Goal: Navigation & Orientation: Find specific page/section

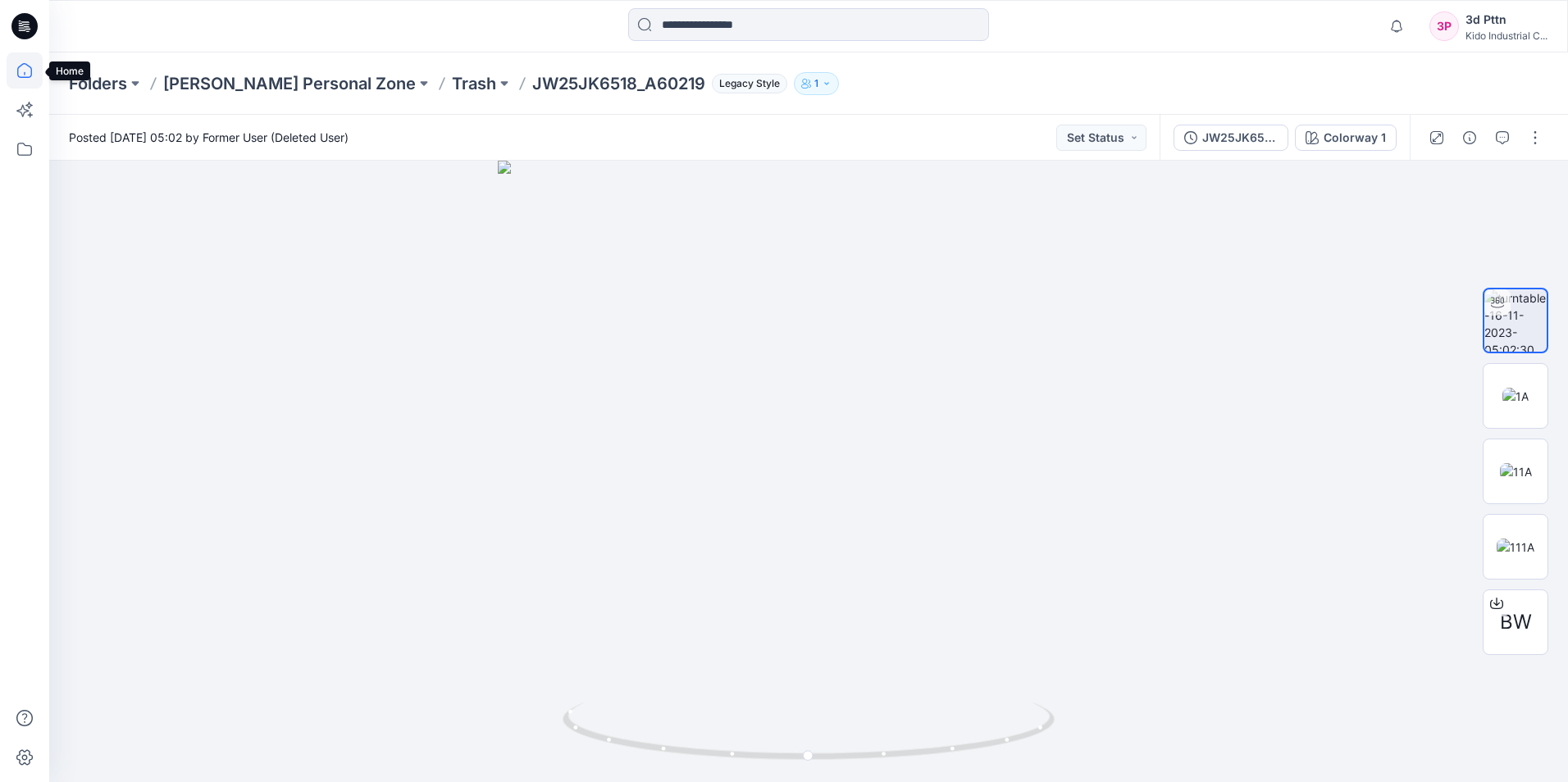
click at [13, 67] on icon at bounding box center [25, 71] width 36 height 36
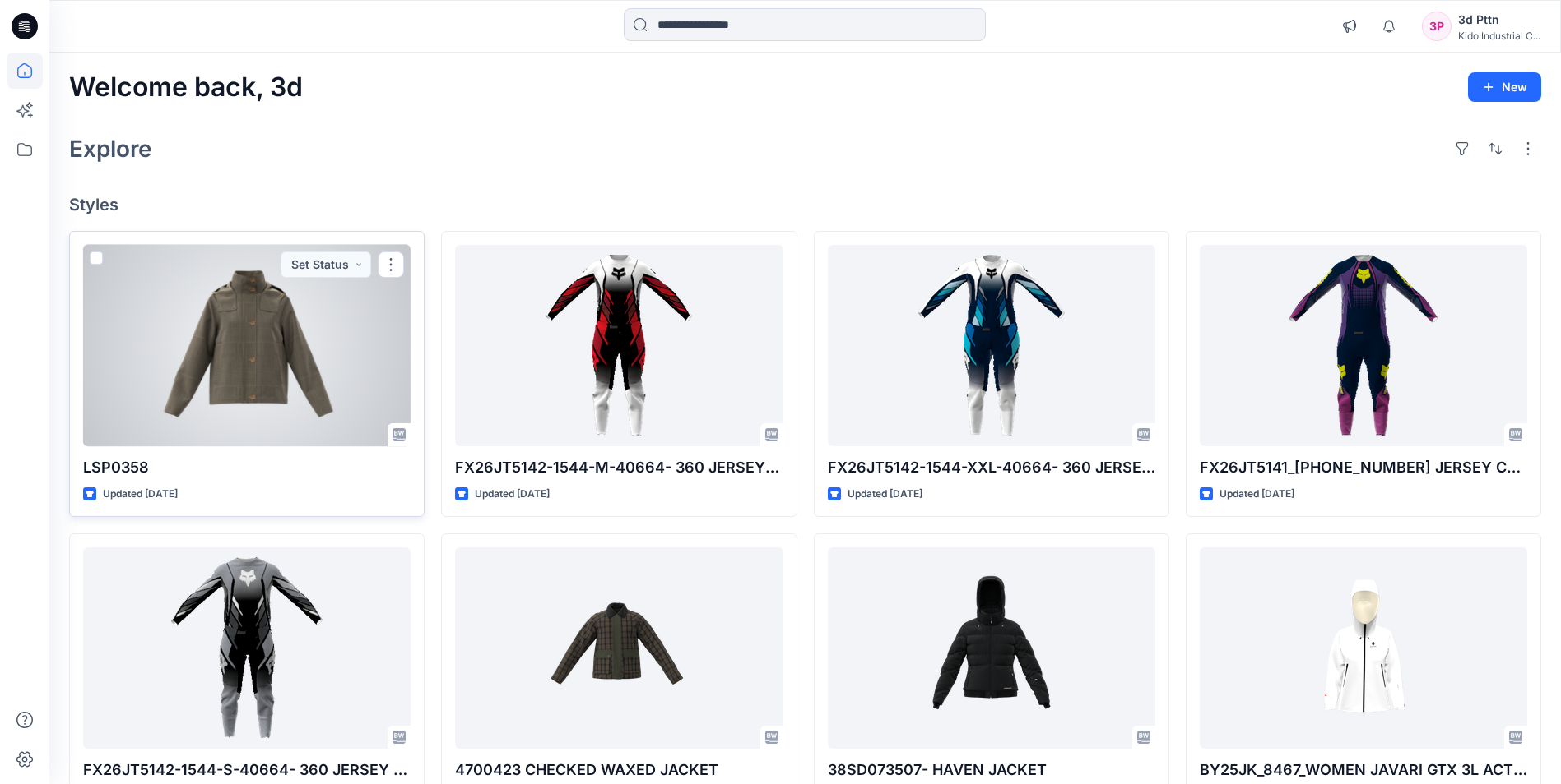
click at [240, 358] on div at bounding box center [247, 346] width 328 height 202
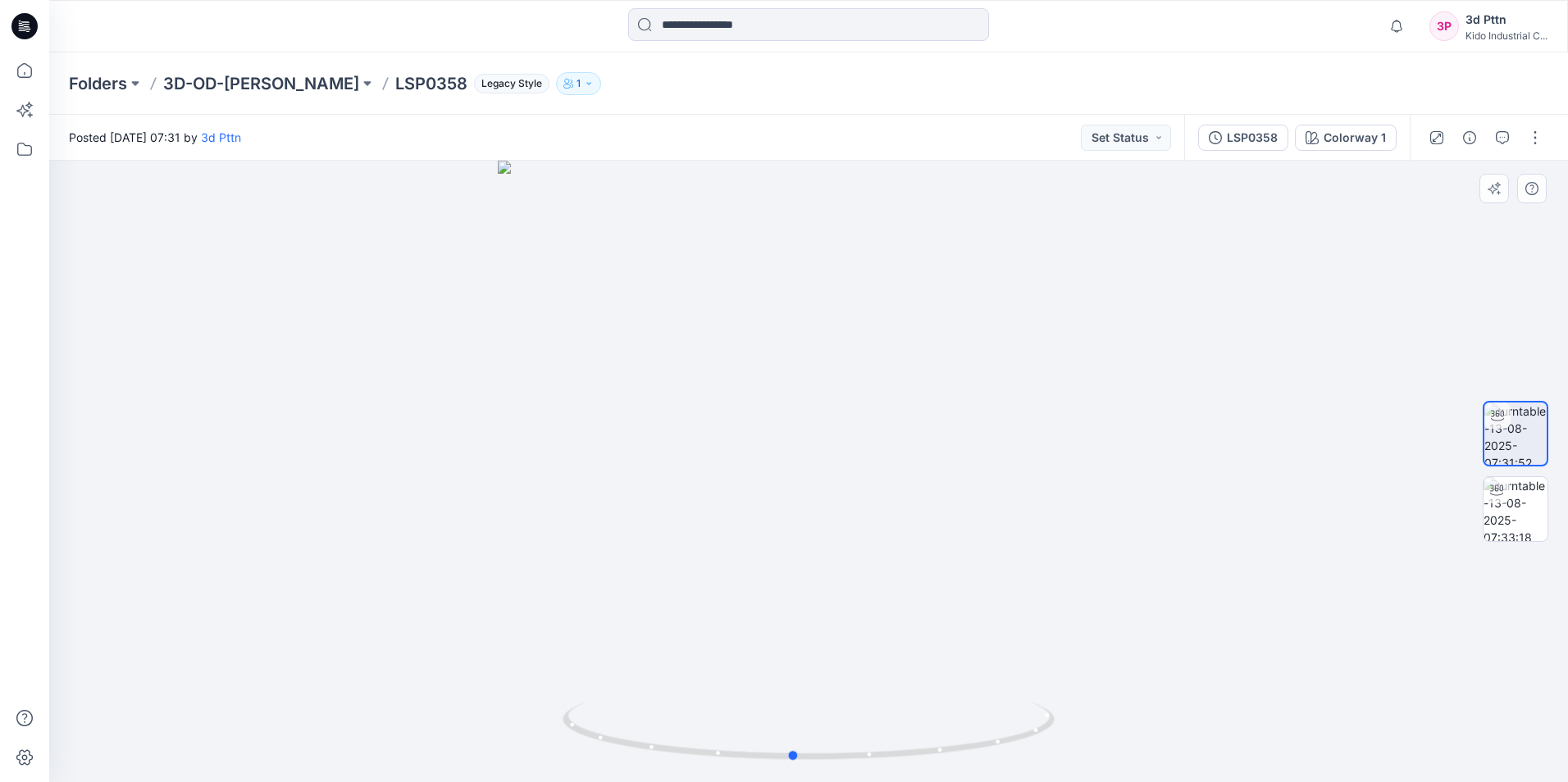
drag, startPoint x: 1075, startPoint y: 537, endPoint x: 1082, endPoint y: 574, distance: 37.7
drag, startPoint x: 1082, startPoint y: 574, endPoint x: 1016, endPoint y: 501, distance: 98.4
click at [1016, 501] on div at bounding box center [809, 471] width 1519 height 621
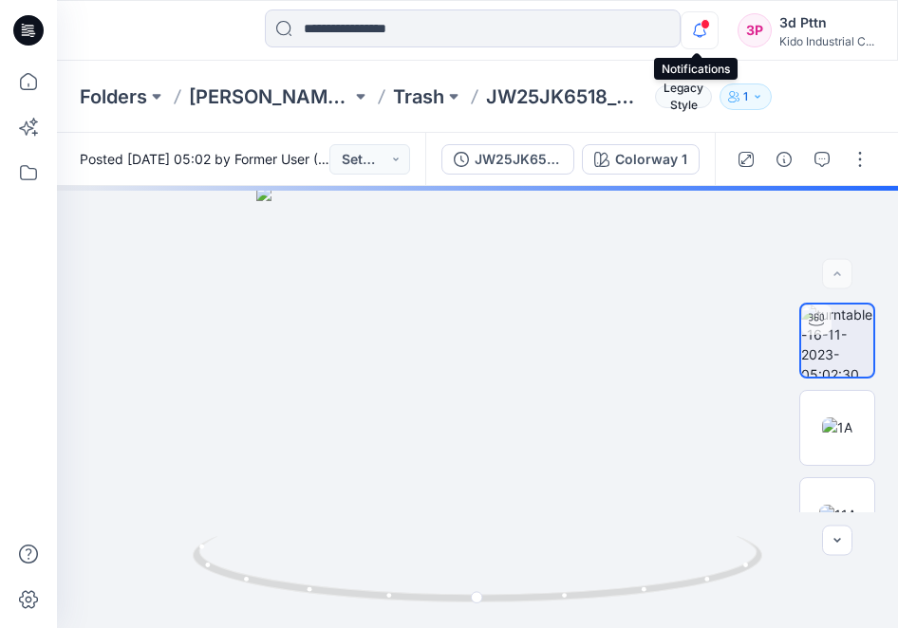
click at [691, 31] on icon "button" at bounding box center [699, 30] width 36 height 38
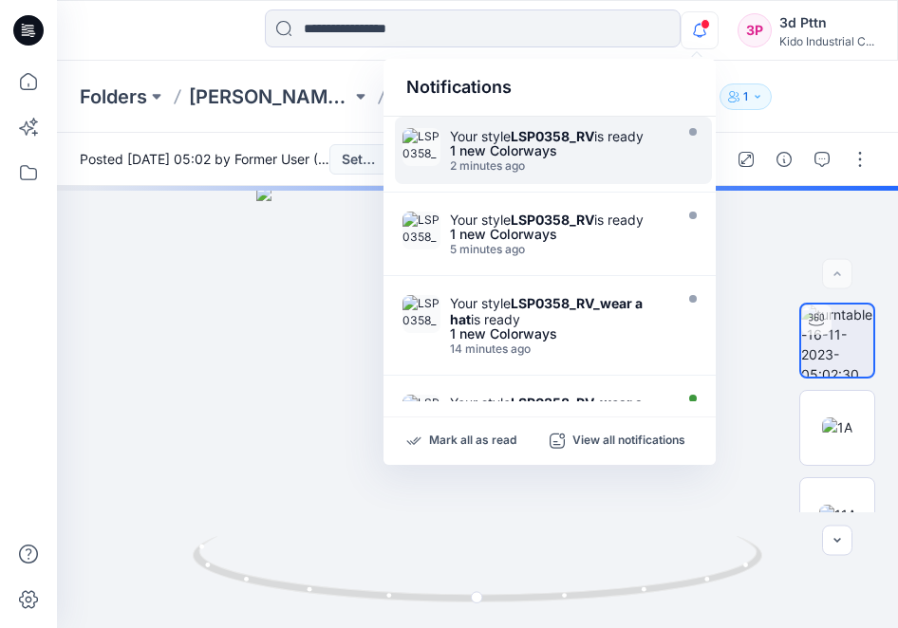
click at [457, 162] on div "2 minutes ago" at bounding box center [559, 165] width 218 height 13
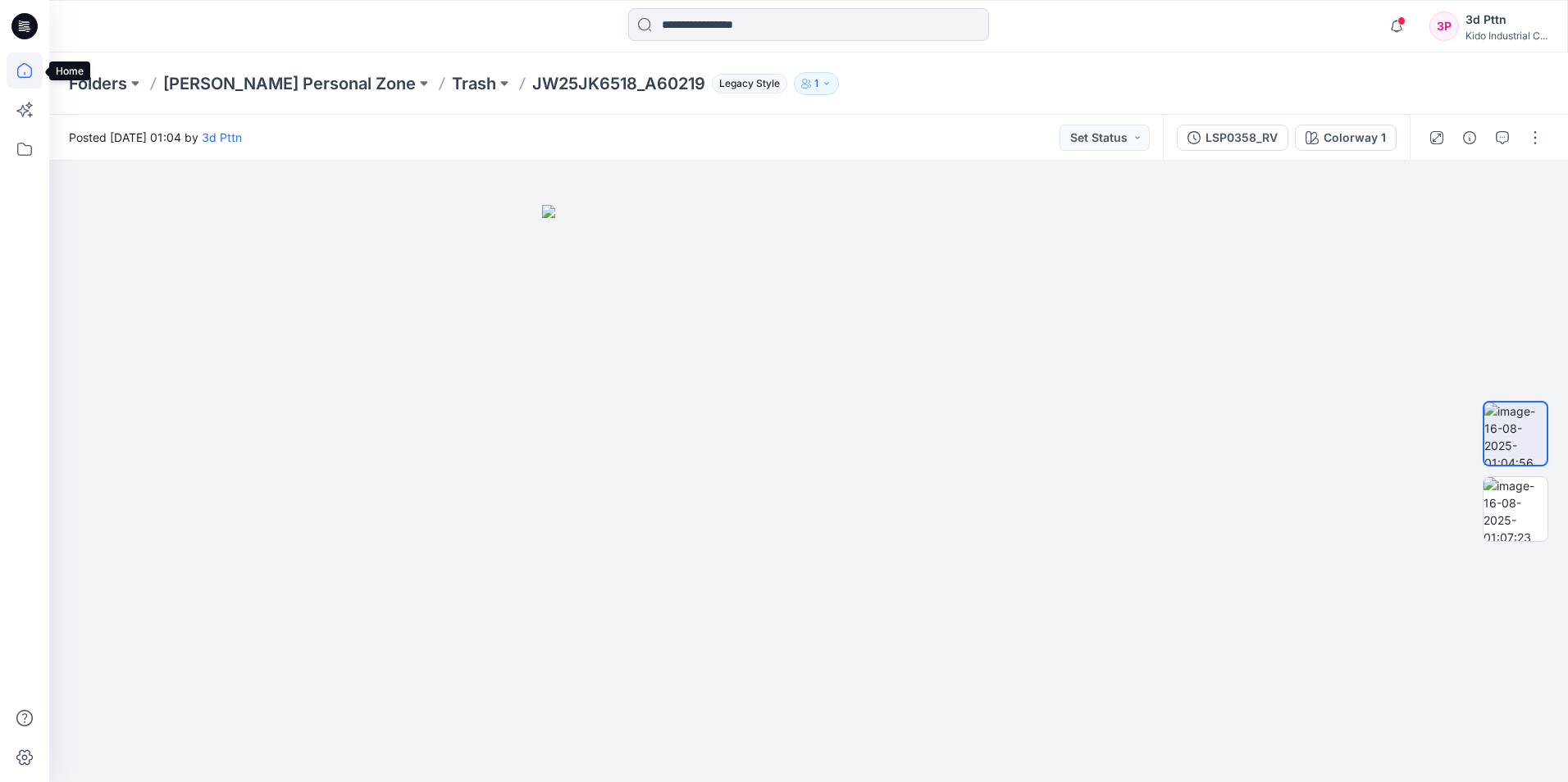
click at [20, 74] on icon at bounding box center [25, 71] width 36 height 36
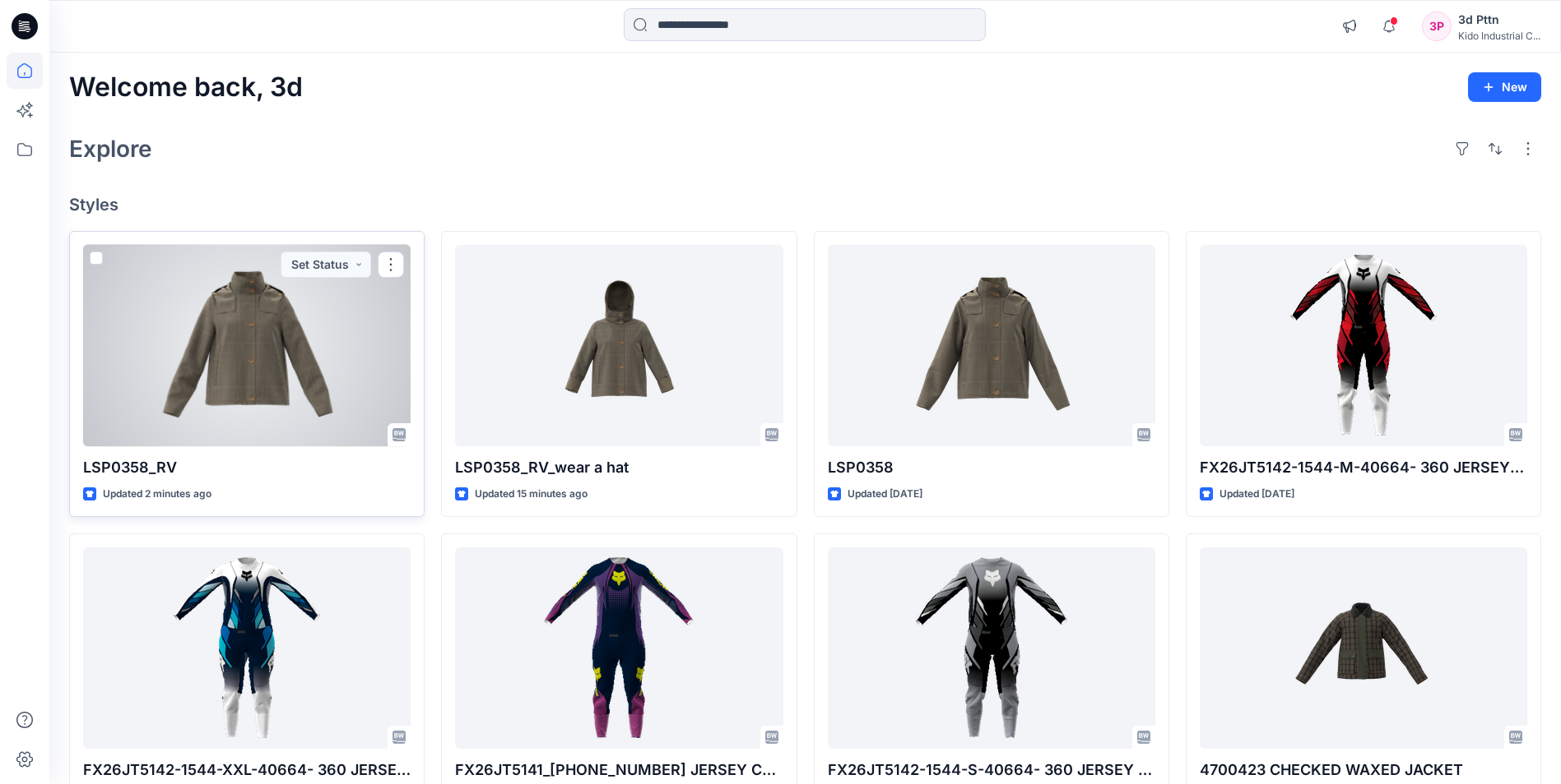
click at [263, 381] on div at bounding box center [247, 346] width 328 height 202
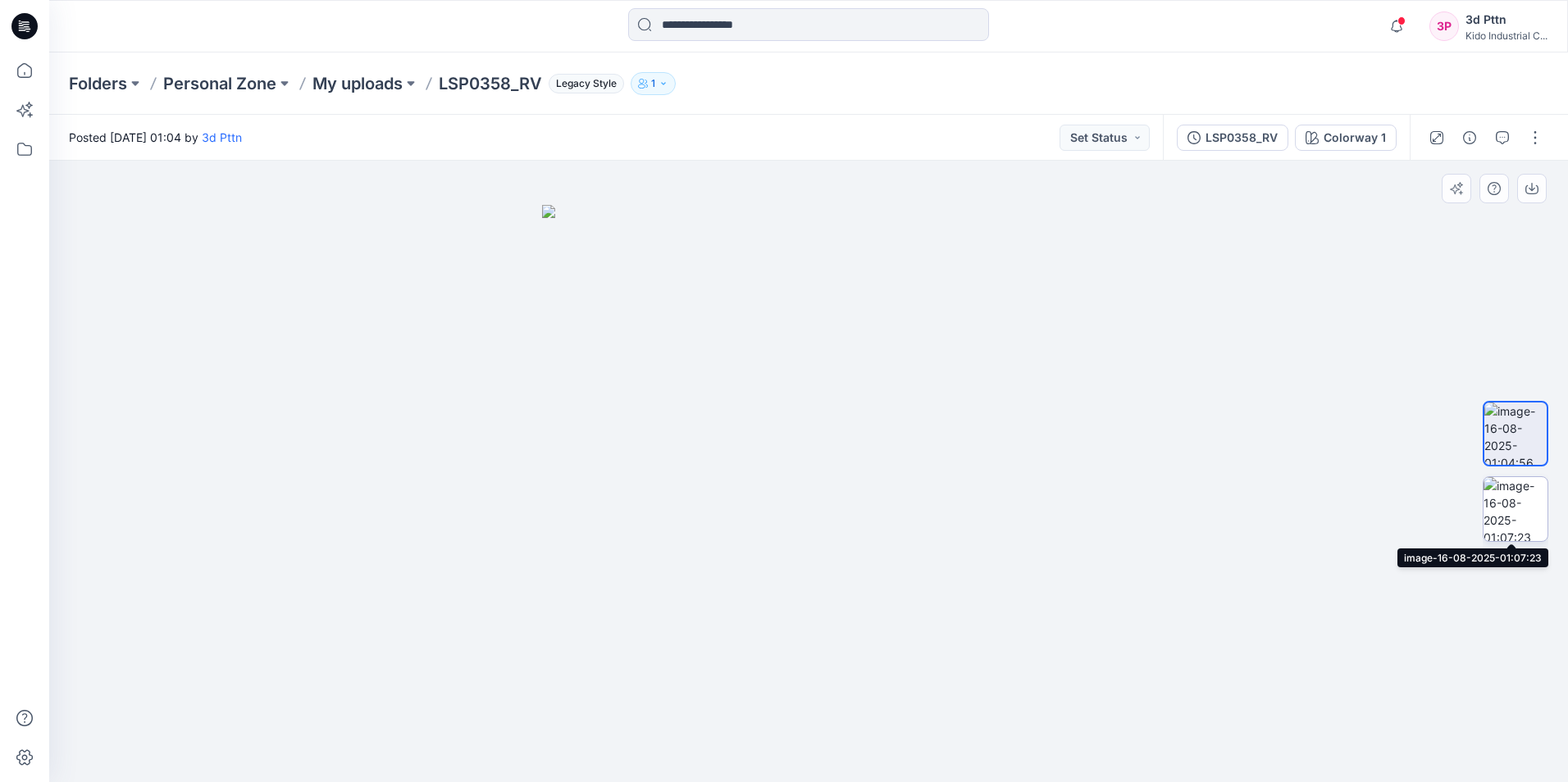
click at [775, 508] on img at bounding box center [1515, 509] width 64 height 64
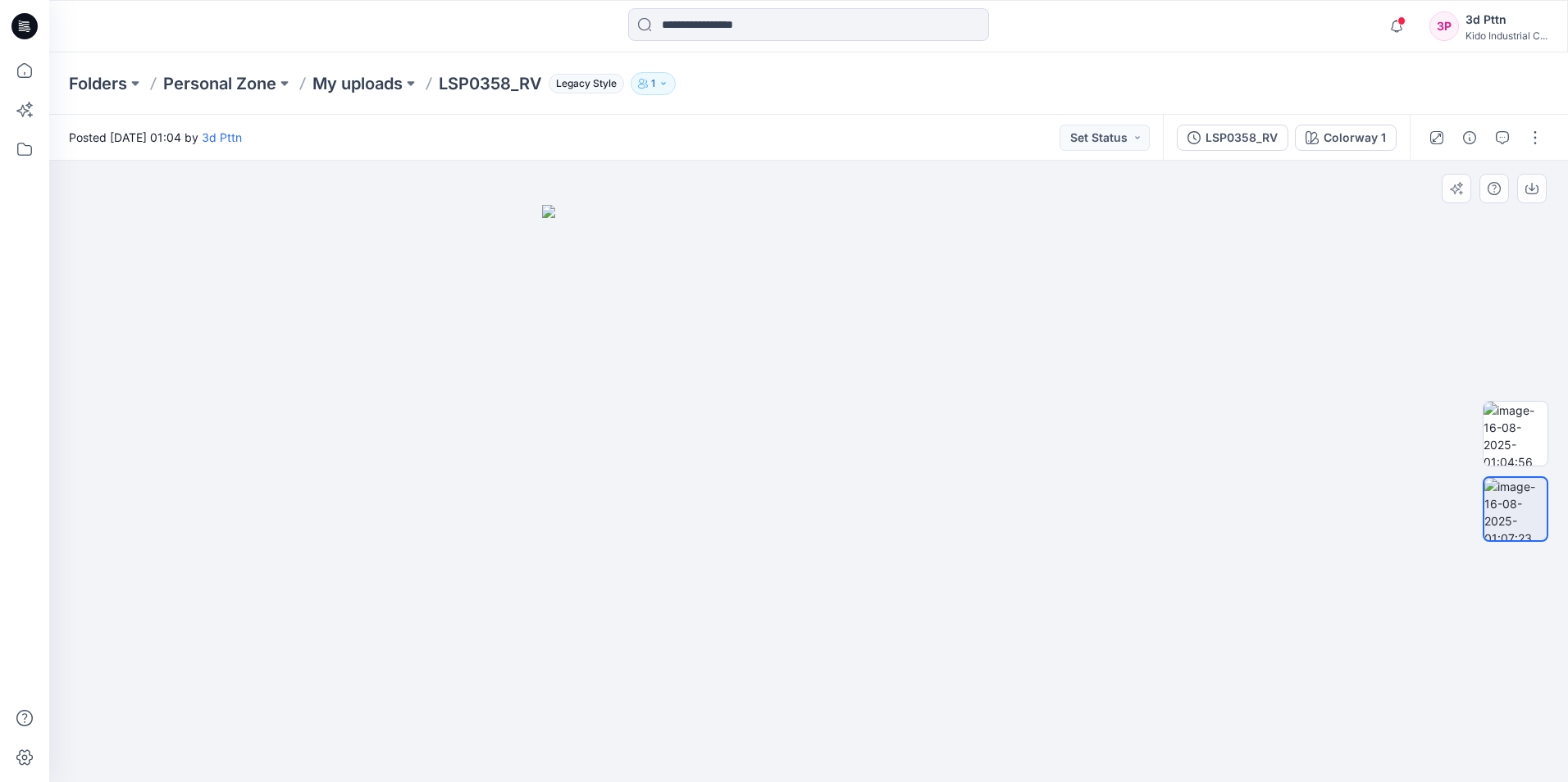
drag, startPoint x: 813, startPoint y: 668, endPoint x: 714, endPoint y: 655, distance: 99.8
click at [689, 542] on img at bounding box center [808, 493] width 533 height 577
drag, startPoint x: 795, startPoint y: 632, endPoint x: 771, endPoint y: 632, distance: 24.0
click at [771, 542] on img at bounding box center [808, 493] width 533 height 577
drag, startPoint x: 960, startPoint y: 569, endPoint x: 315, endPoint y: 284, distance: 705.2
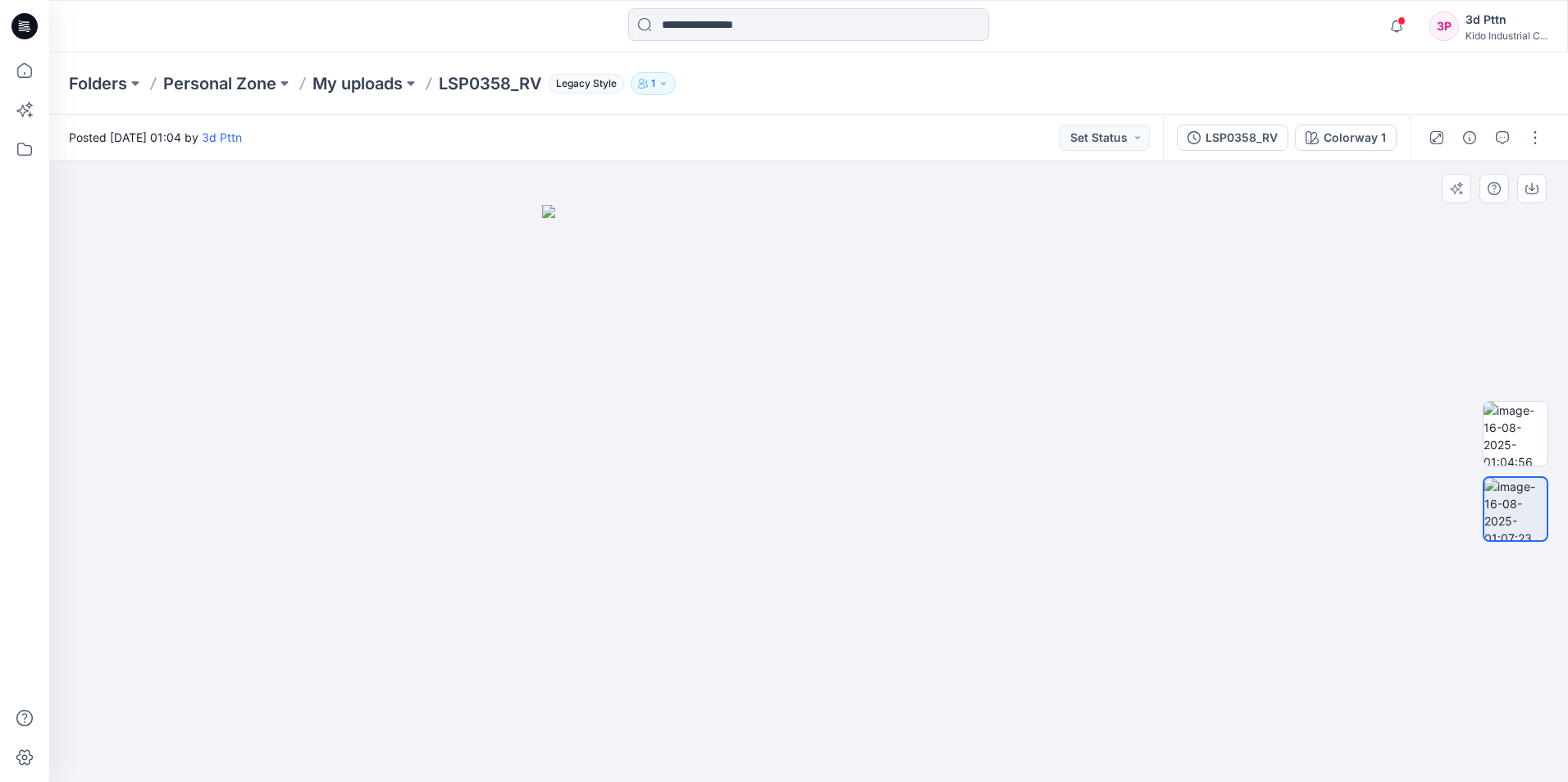
click at [775, 542] on img at bounding box center [808, 493] width 533 height 577
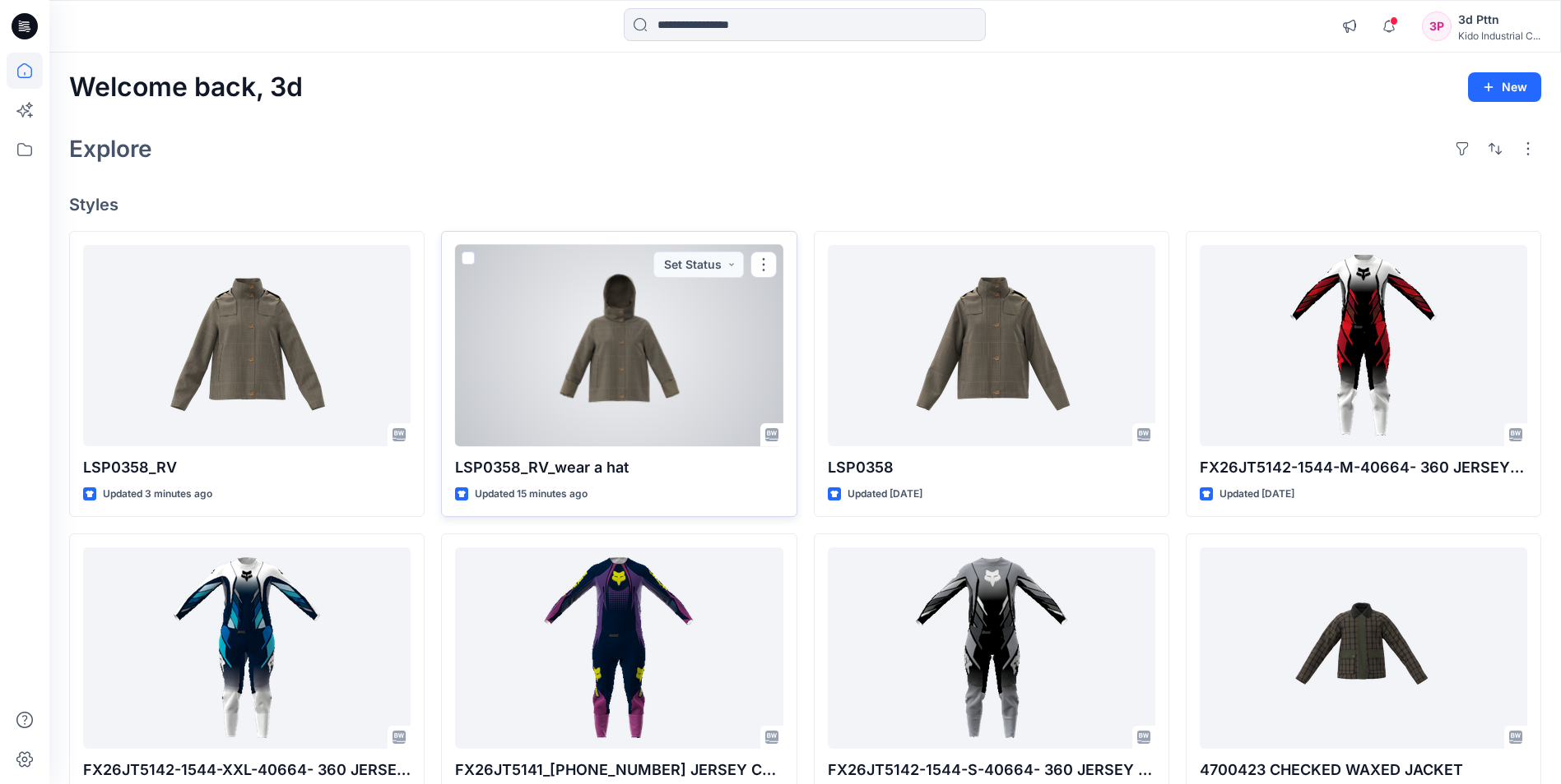
click at [559, 346] on div at bounding box center [619, 346] width 328 height 202
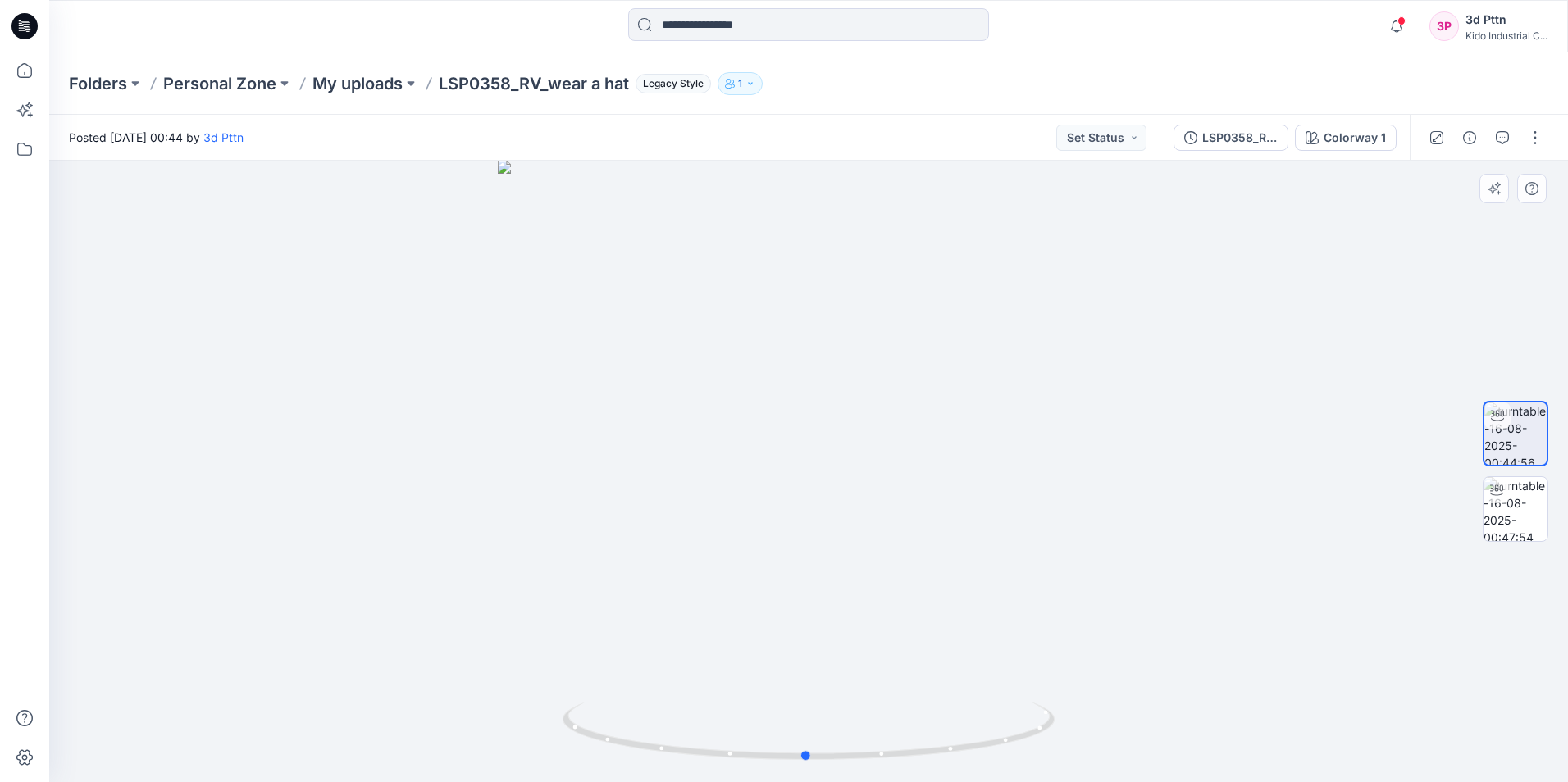
drag, startPoint x: 992, startPoint y: 510, endPoint x: 992, endPoint y: 548, distance: 38.0
drag, startPoint x: 992, startPoint y: 548, endPoint x: 1511, endPoint y: 504, distance: 520.9
click at [775, 504] on img at bounding box center [1515, 509] width 64 height 64
drag, startPoint x: 810, startPoint y: 768, endPoint x: 931, endPoint y: 747, distance: 122.8
click at [775, 542] on icon at bounding box center [810, 733] width 496 height 61
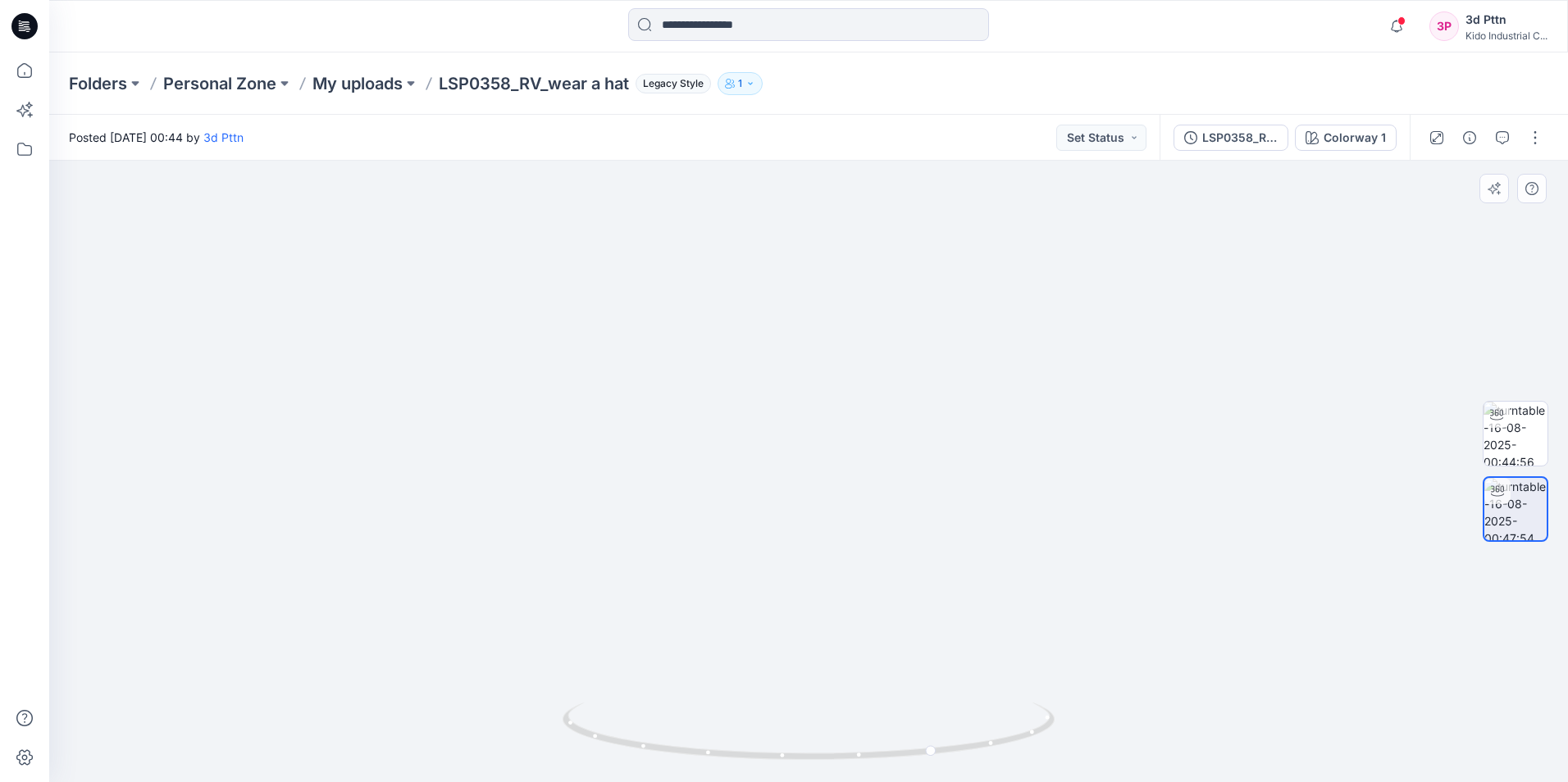
drag, startPoint x: 949, startPoint y: 545, endPoint x: 886, endPoint y: 559, distance: 64.5
drag, startPoint x: 841, startPoint y: 762, endPoint x: 865, endPoint y: 712, distance: 55.5
click at [775, 542] on icon at bounding box center [810, 733] width 496 height 61
drag, startPoint x: 985, startPoint y: 645, endPoint x: 911, endPoint y: 656, distance: 74.8
drag, startPoint x: 993, startPoint y: 620, endPoint x: 900, endPoint y: 614, distance: 93.2
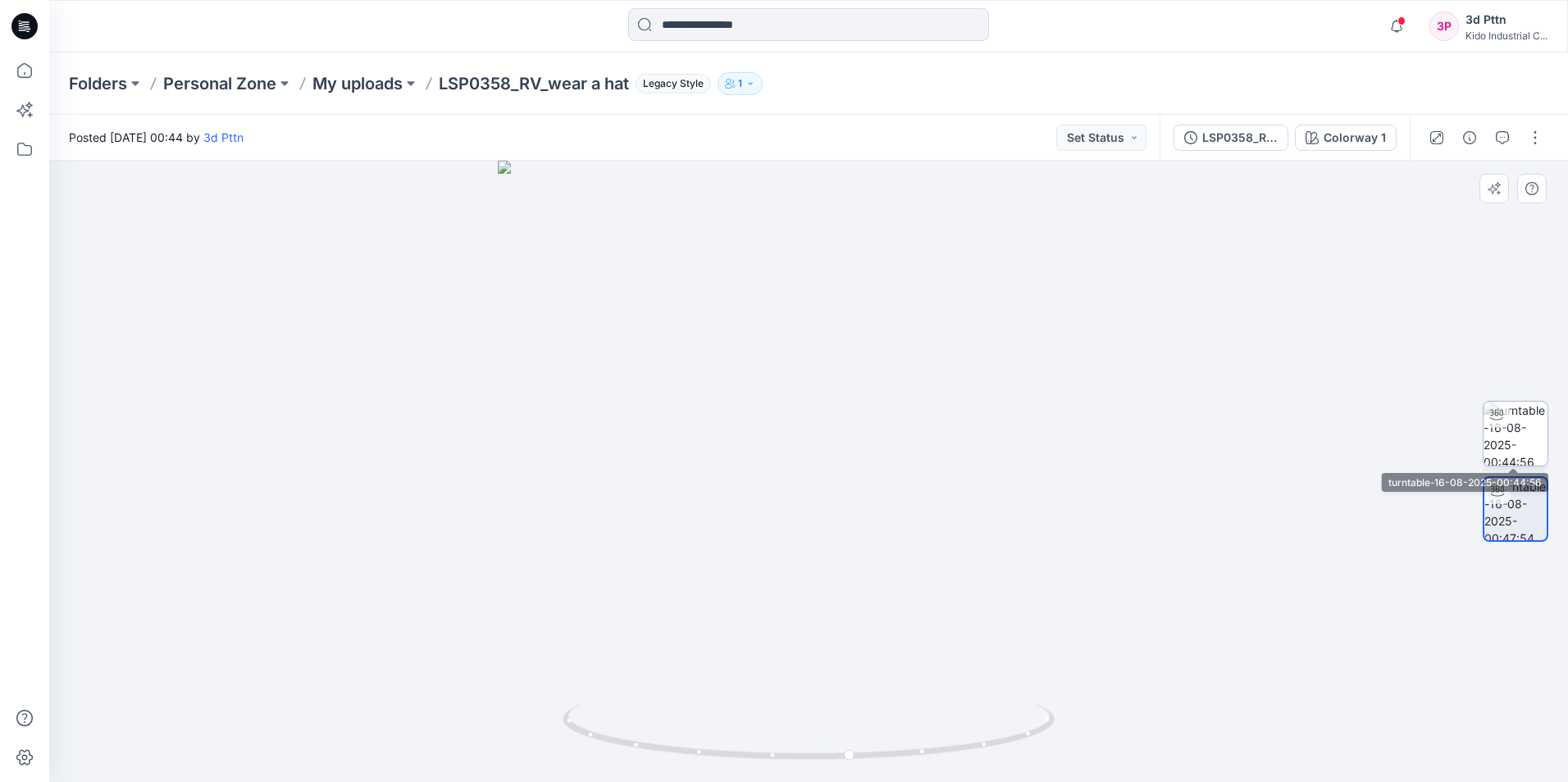
click at [775, 437] on img at bounding box center [1515, 434] width 64 height 64
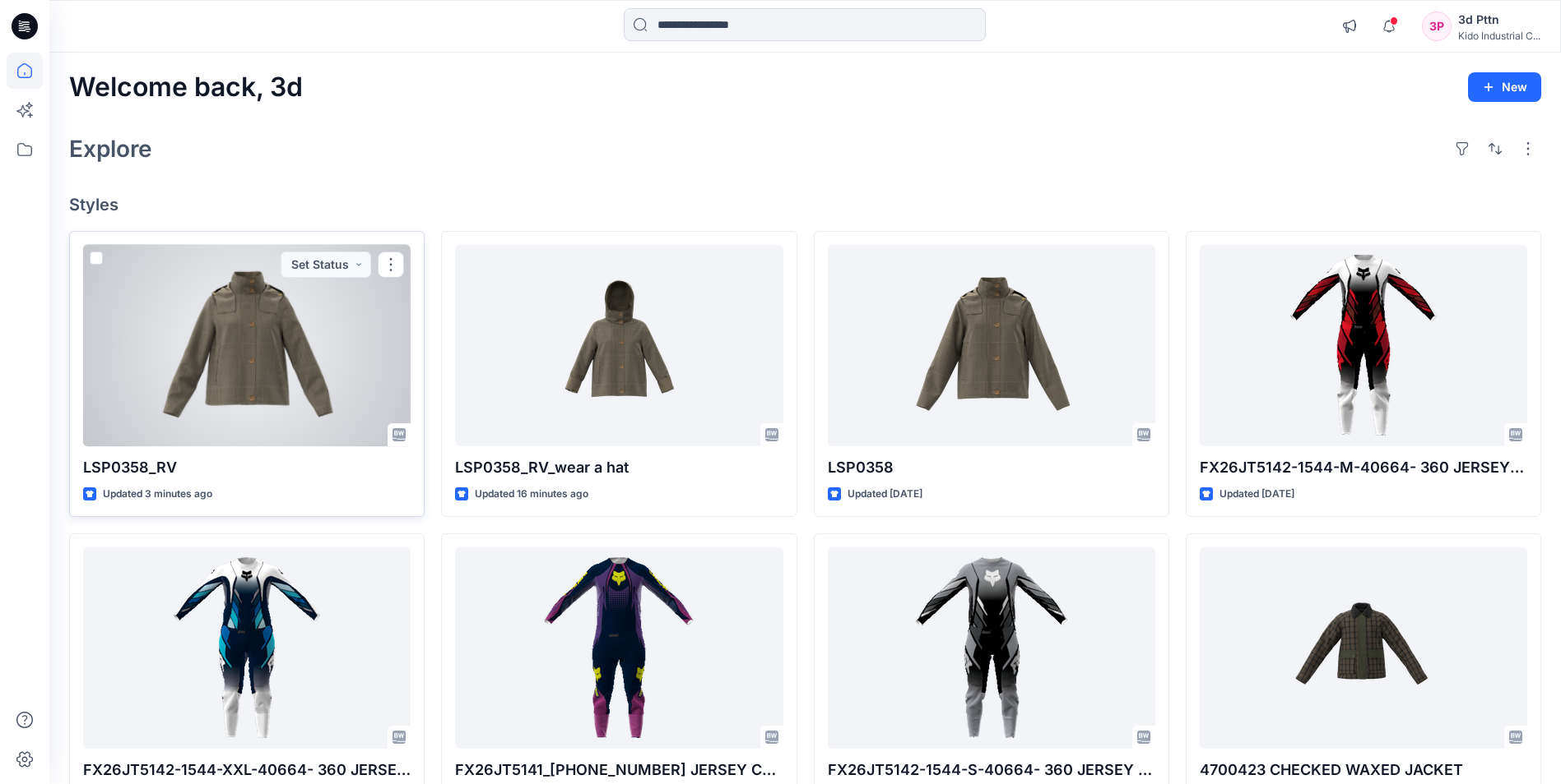
click at [301, 334] on div at bounding box center [247, 346] width 328 height 202
